Goal: Check status: Check status

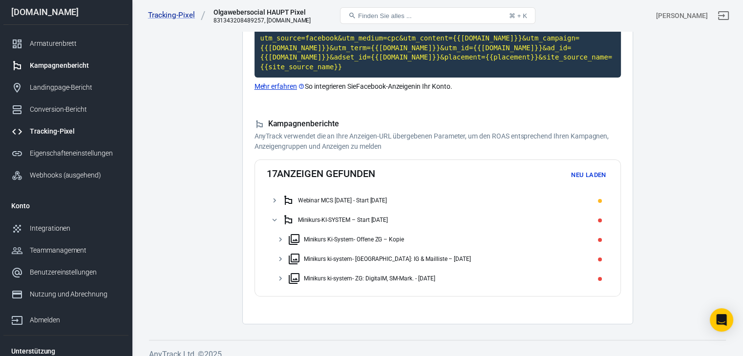
click at [62, 63] on font "Kampagnenbericht" at bounding box center [59, 66] width 59 height 8
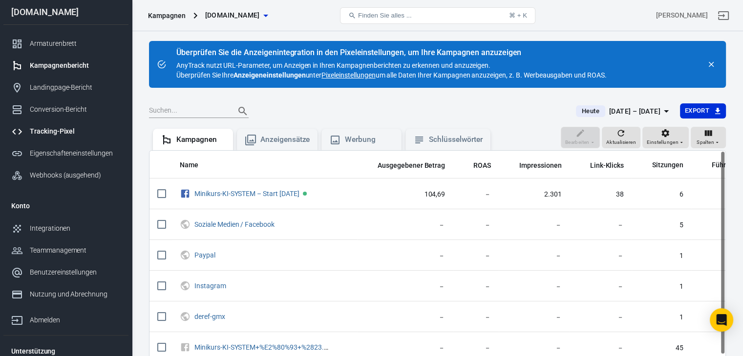
click at [48, 129] on font "Tracking-Pixel" at bounding box center [52, 131] width 45 height 8
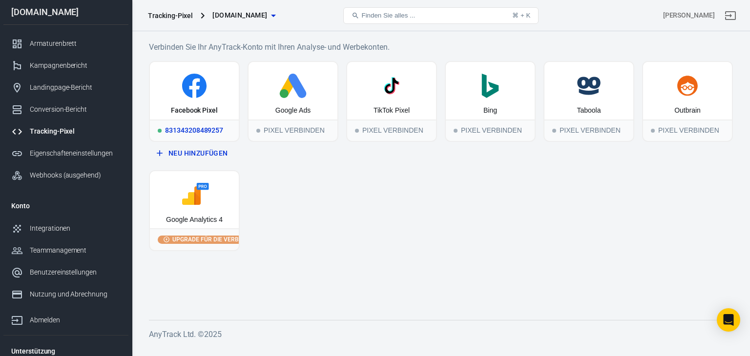
click at [198, 110] on font "Facebook Pixel" at bounding box center [194, 110] width 47 height 8
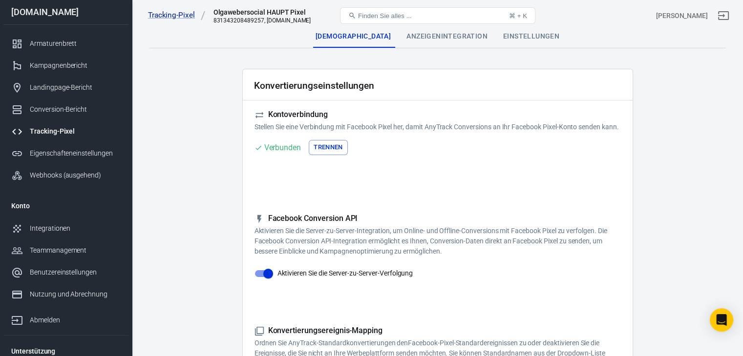
click at [470, 34] on font "Anzeigenintegration" at bounding box center [446, 36] width 81 height 8
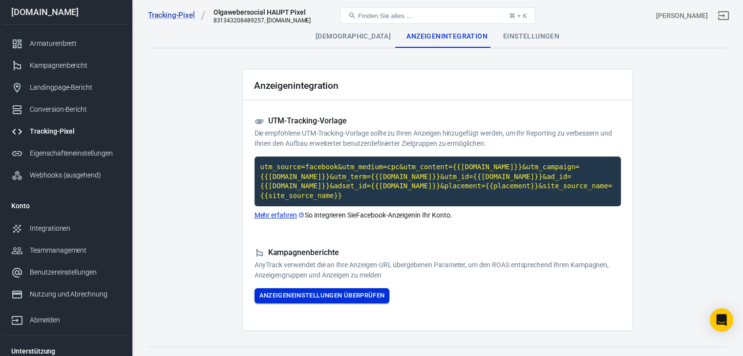
click at [334, 292] on font "Anzeigeneinstellungen überprüfen" at bounding box center [321, 295] width 125 height 7
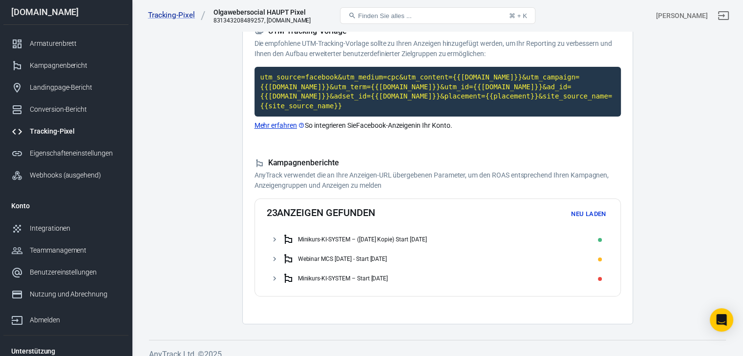
scroll to position [90, 0]
click at [329, 236] on font "Minikurs-KI-SYSTEM – (23.07.2025 Kopie) Start 08.09.25" at bounding box center [362, 239] width 129 height 7
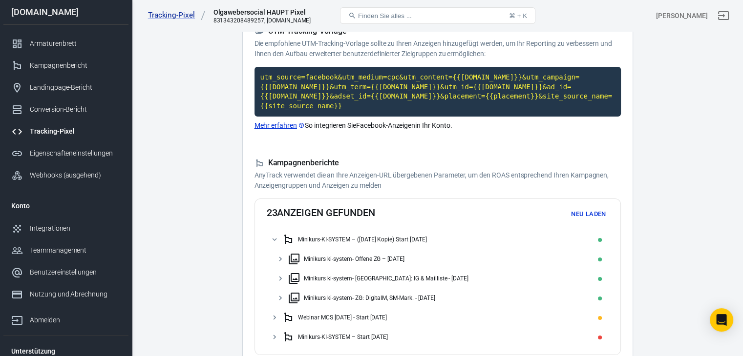
click at [319, 256] on font "Minikurs ki-system- Offene ZG – 08.09.25" at bounding box center [354, 259] width 101 height 7
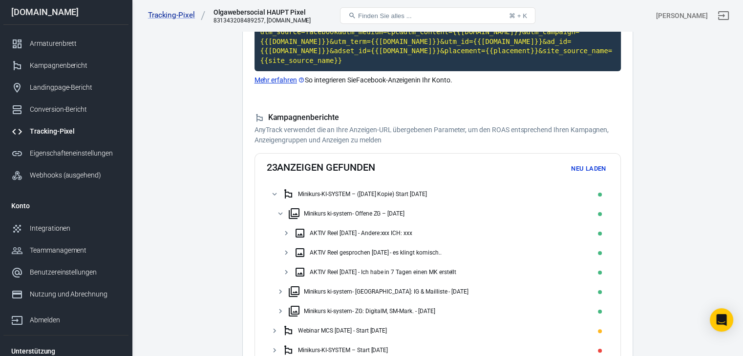
scroll to position [187, 0]
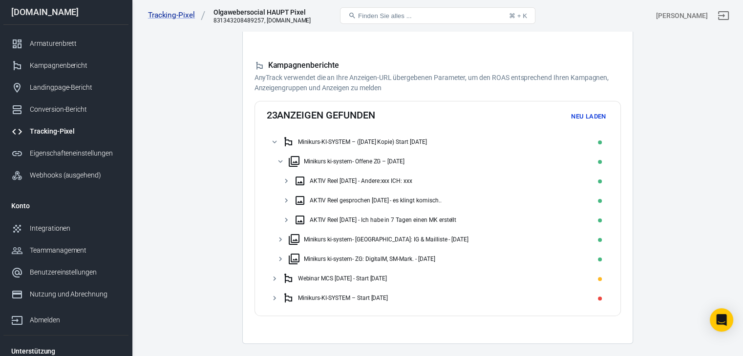
click at [318, 236] on font "Minikurs ki-system- CA: IG & Mailliste - 08.09.25" at bounding box center [386, 239] width 165 height 7
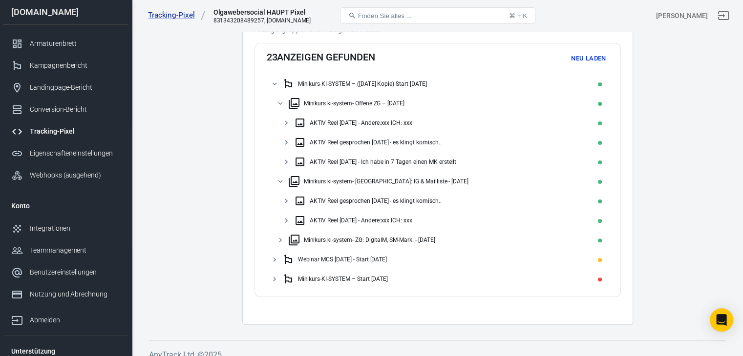
scroll to position [246, 0]
click at [317, 236] on font "Minikurs ki-system- ZG: DigitalM, SM-Mark. - 08.09.25" at bounding box center [369, 239] width 131 height 7
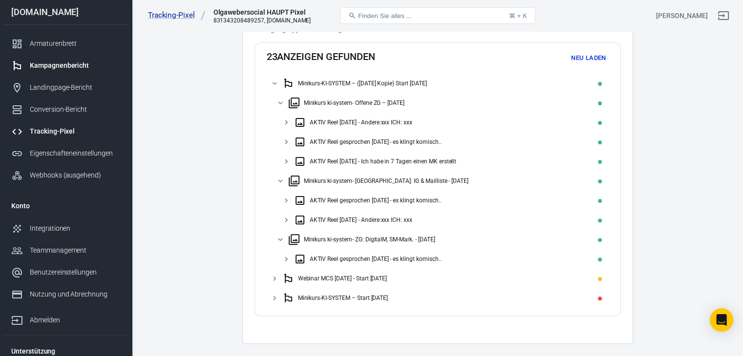
click at [41, 63] on font "Kampagnenbericht" at bounding box center [59, 66] width 59 height 8
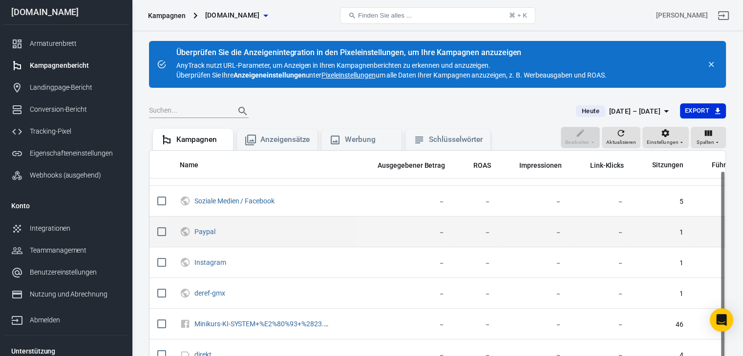
scroll to position [34, 0]
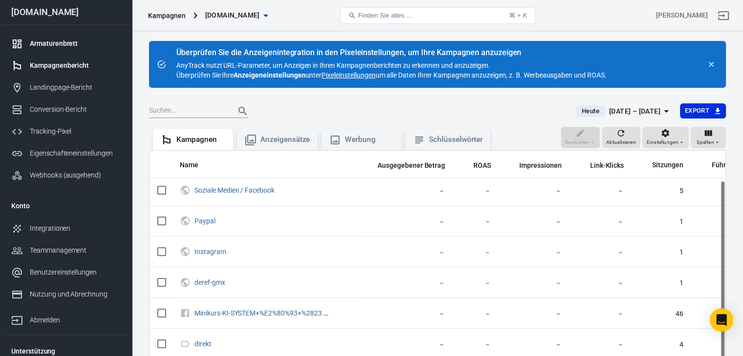
click at [47, 44] on font "Armaturenbrett" at bounding box center [54, 44] width 48 height 8
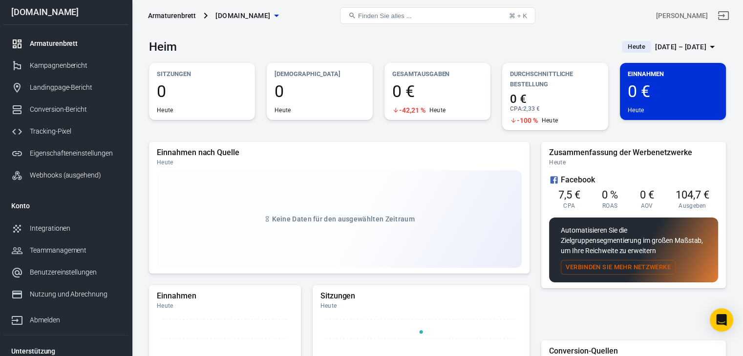
click at [676, 47] on font "[DATE] – [DATE]" at bounding box center [680, 47] width 51 height 8
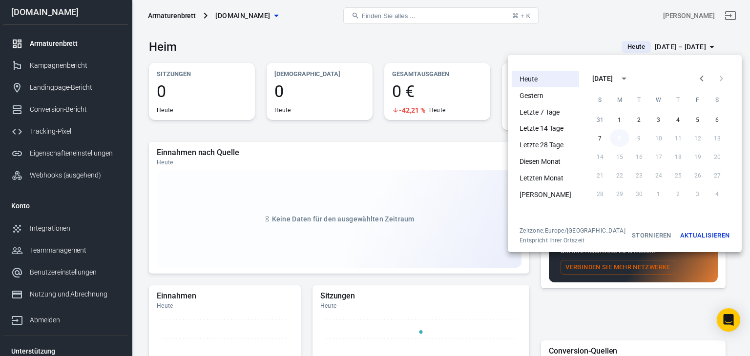
click at [618, 137] on font "8" at bounding box center [619, 138] width 3 height 7
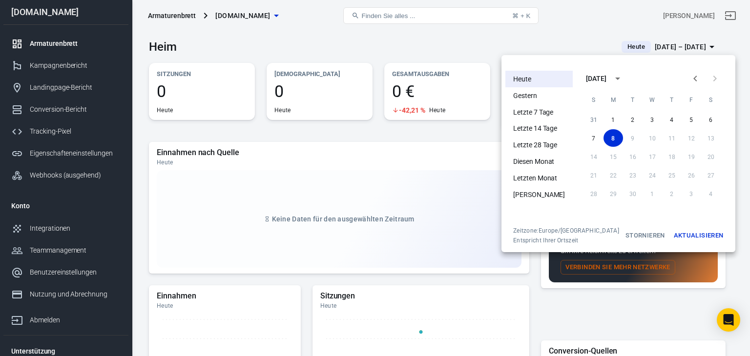
click at [685, 235] on font "Aktualisieren" at bounding box center [699, 235] width 50 height 7
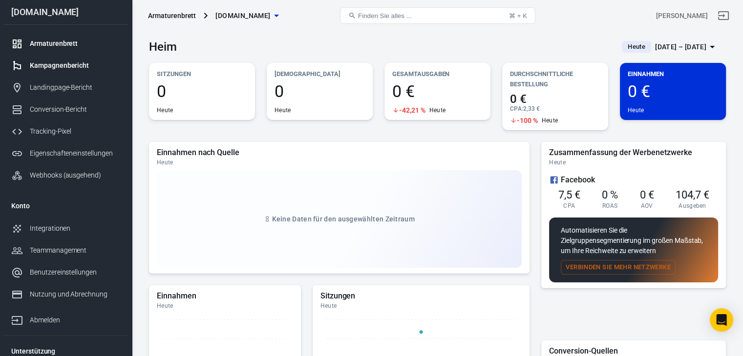
click at [31, 64] on font "Kampagnenbericht" at bounding box center [59, 66] width 59 height 8
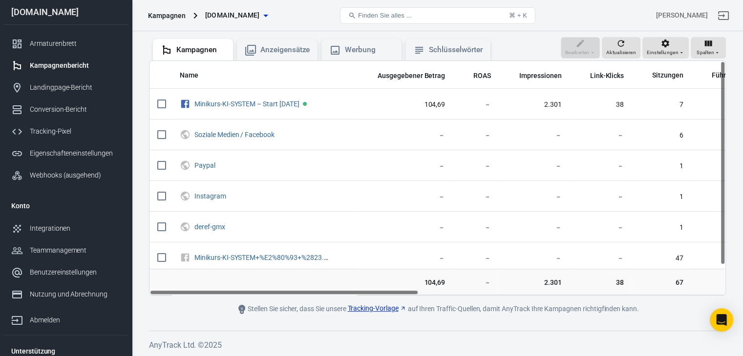
drag, startPoint x: 289, startPoint y: 290, endPoint x: 224, endPoint y: 302, distance: 65.5
click at [224, 302] on main "Überprüfen Sie die Anzeigenintegration in den Pixeleinstellungen, um Ihre Kampa…" at bounding box center [437, 133] width 577 height 364
